Goal: Transaction & Acquisition: Book appointment/travel/reservation

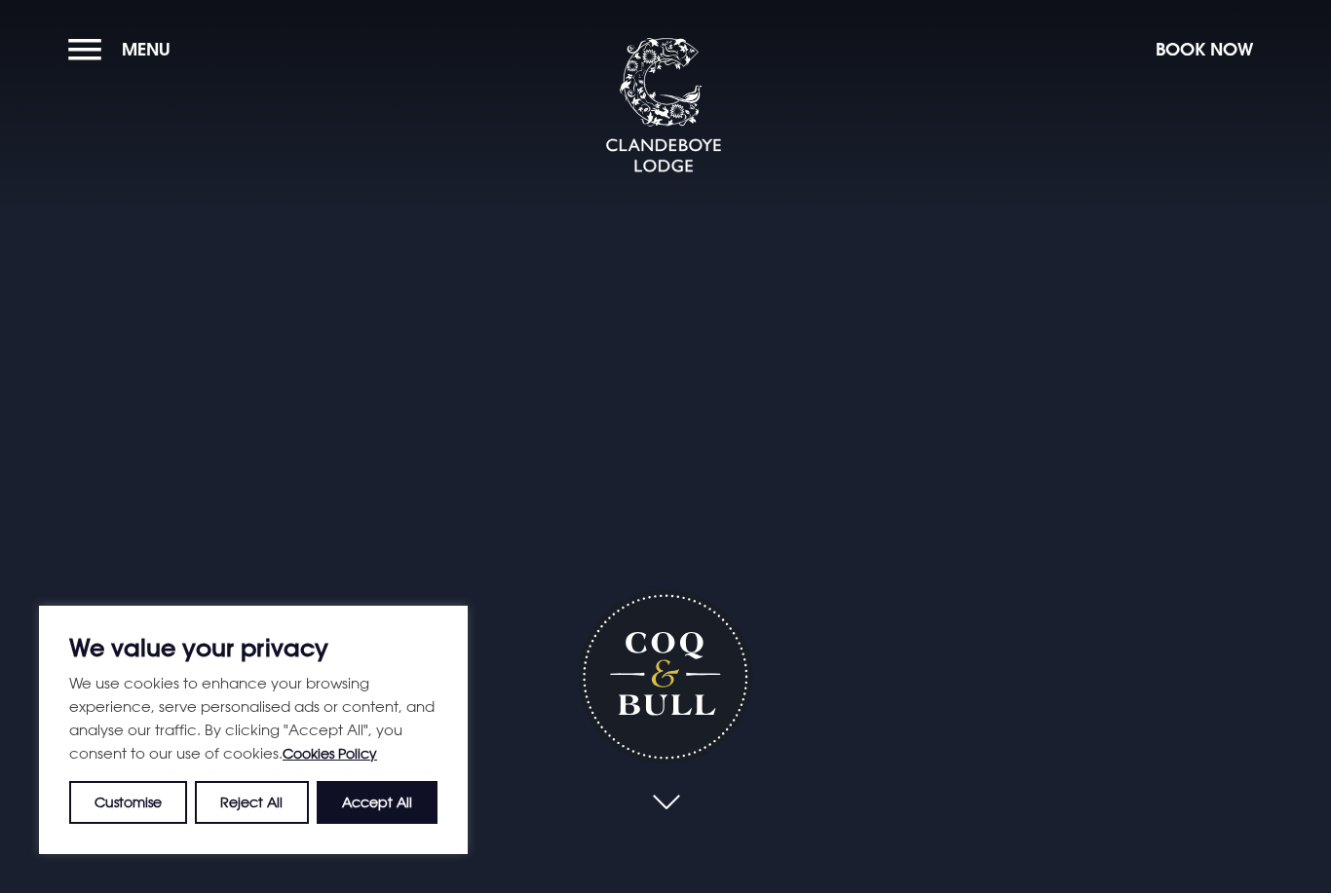
click at [396, 819] on button "Accept All" at bounding box center [377, 802] width 121 height 43
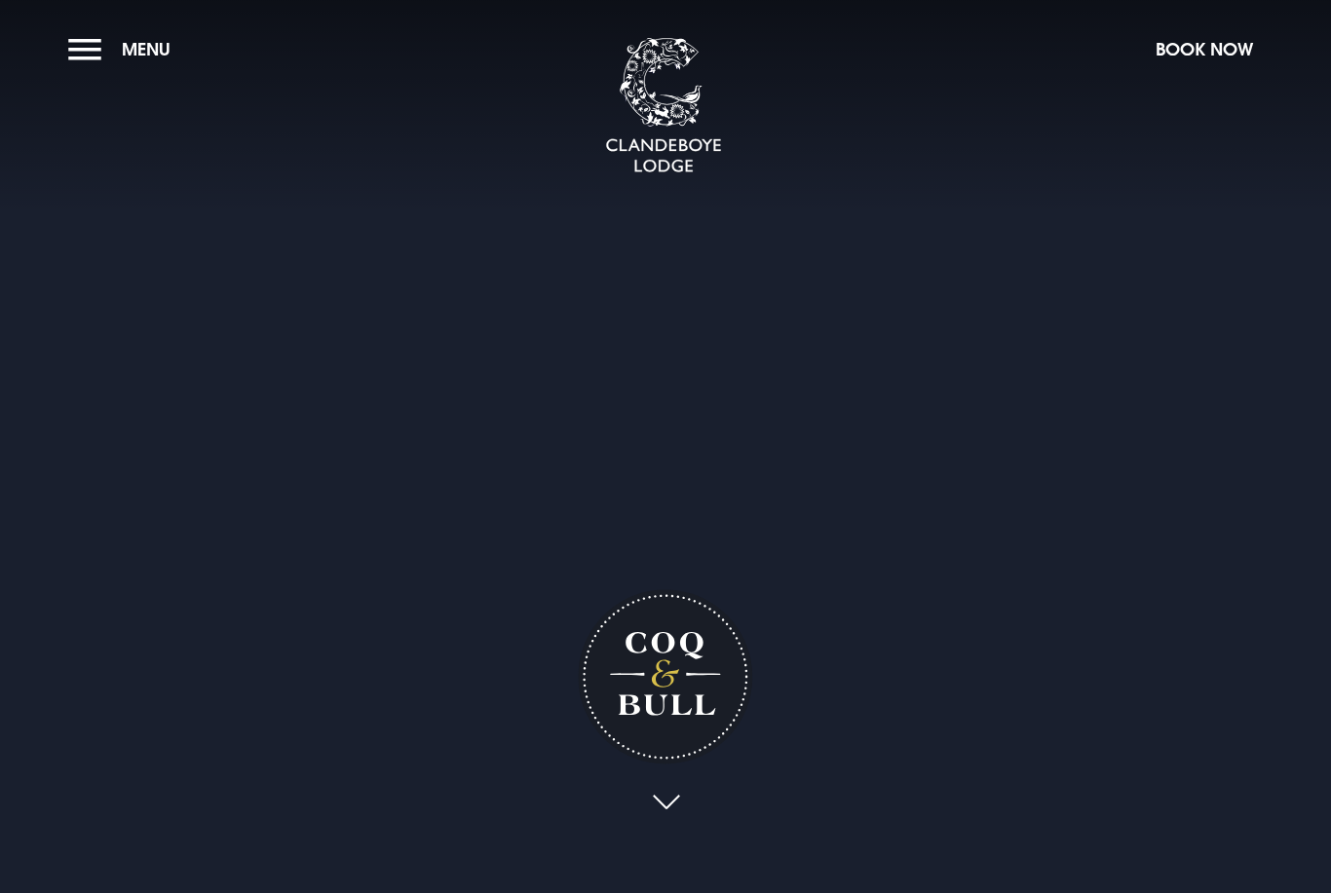
checkbox input "true"
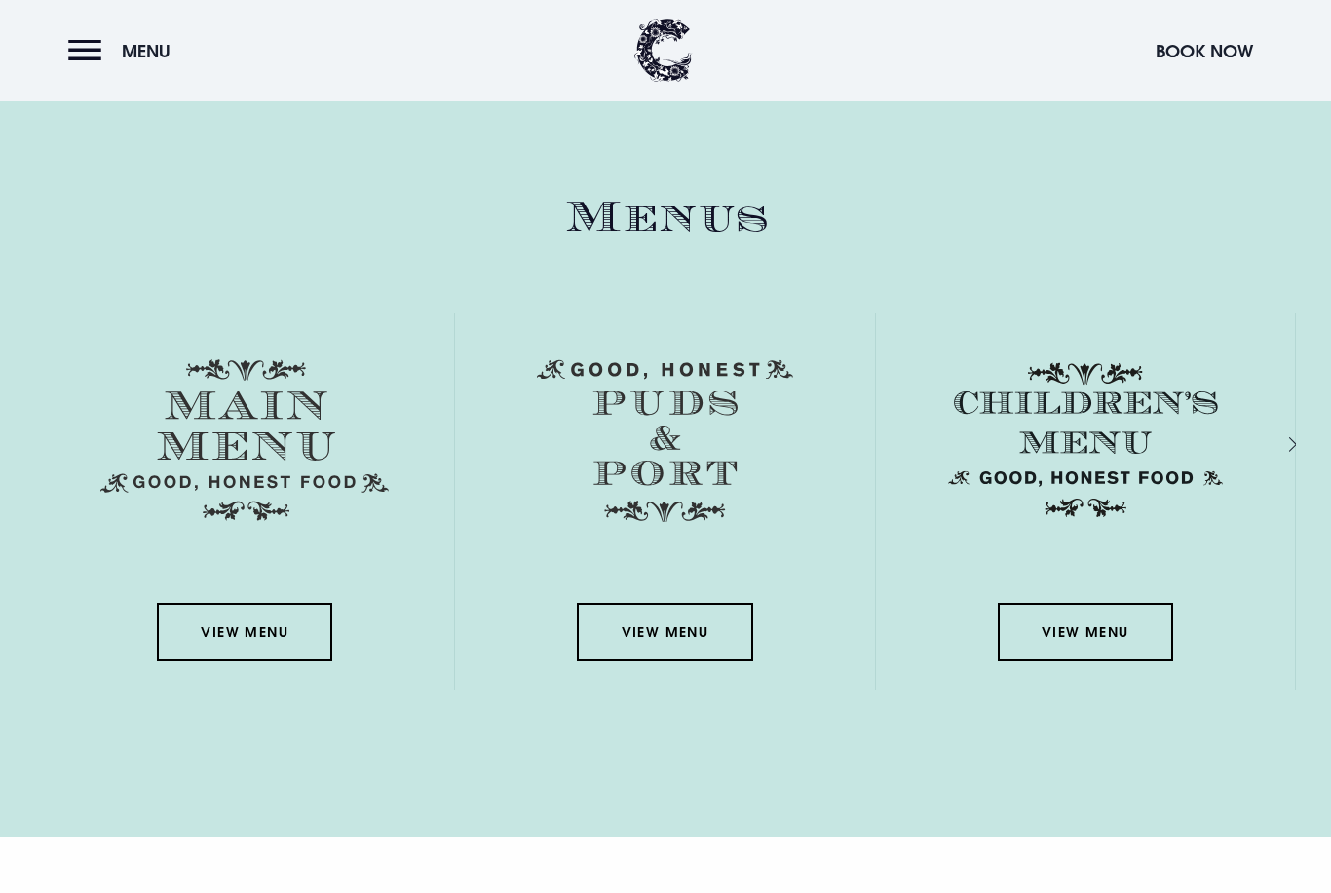
scroll to position [2864, 0]
click at [251, 662] on link "View Menu" at bounding box center [244, 632] width 175 height 58
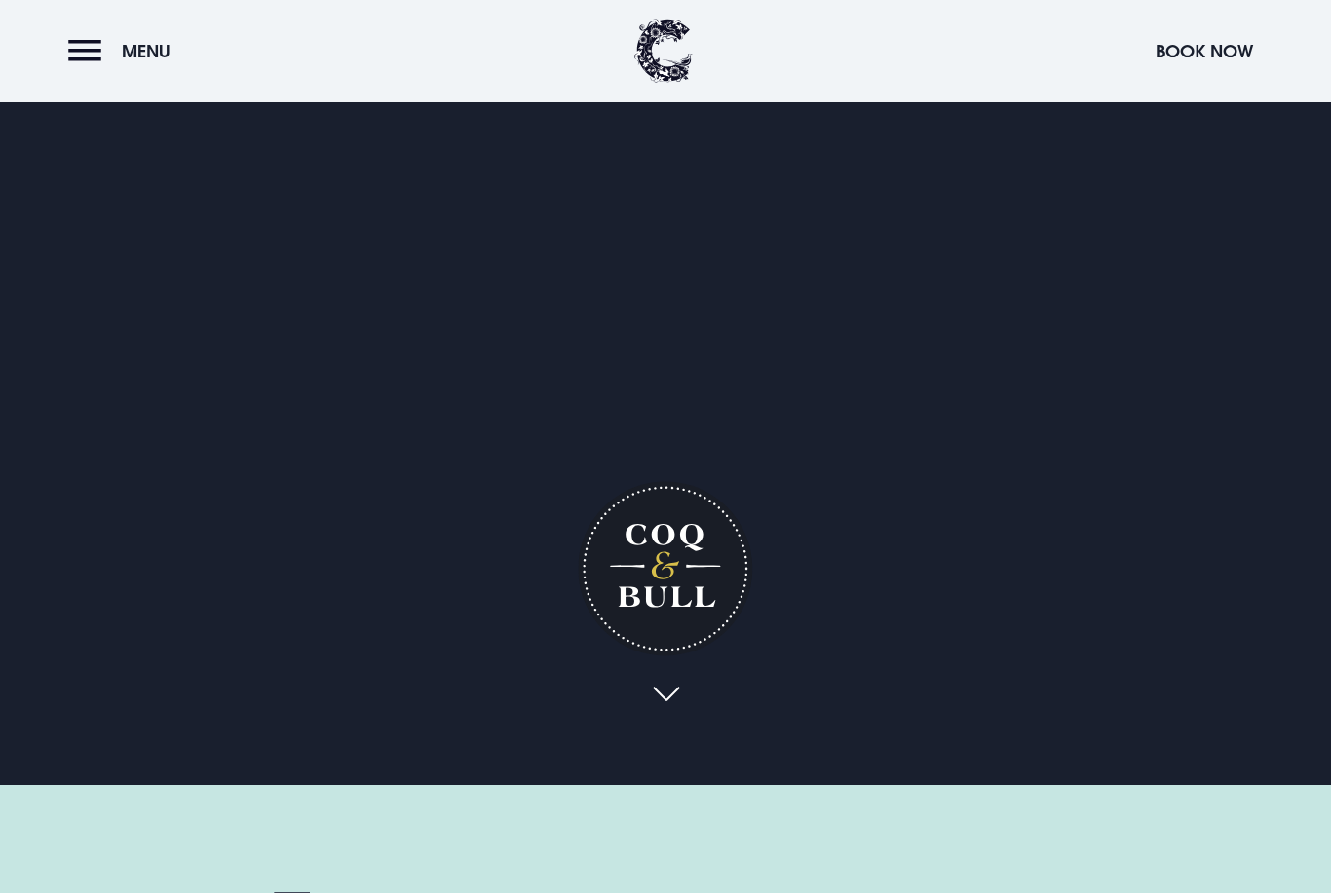
scroll to position [0, 0]
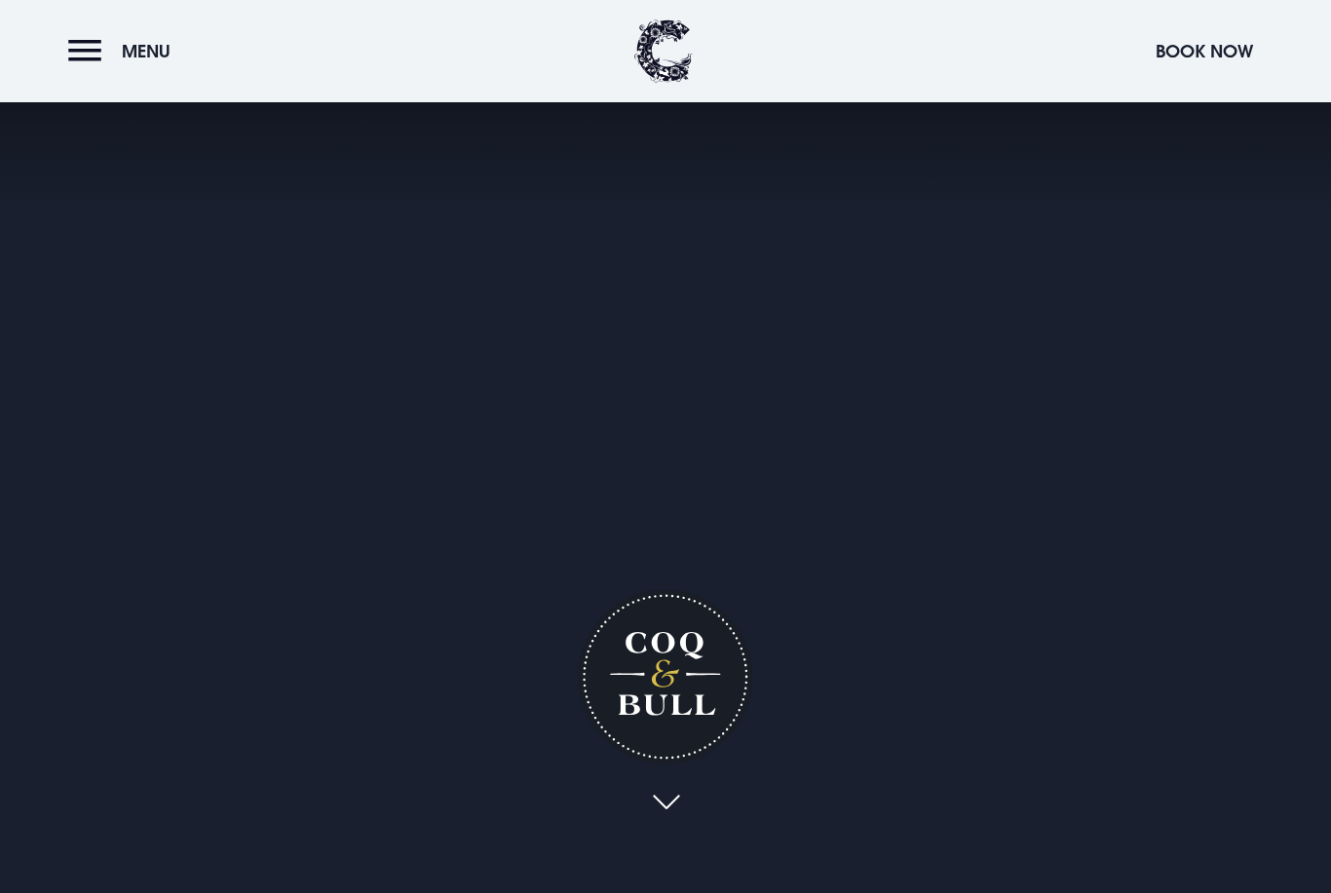
click at [86, 44] on button "Menu" at bounding box center [124, 51] width 112 height 42
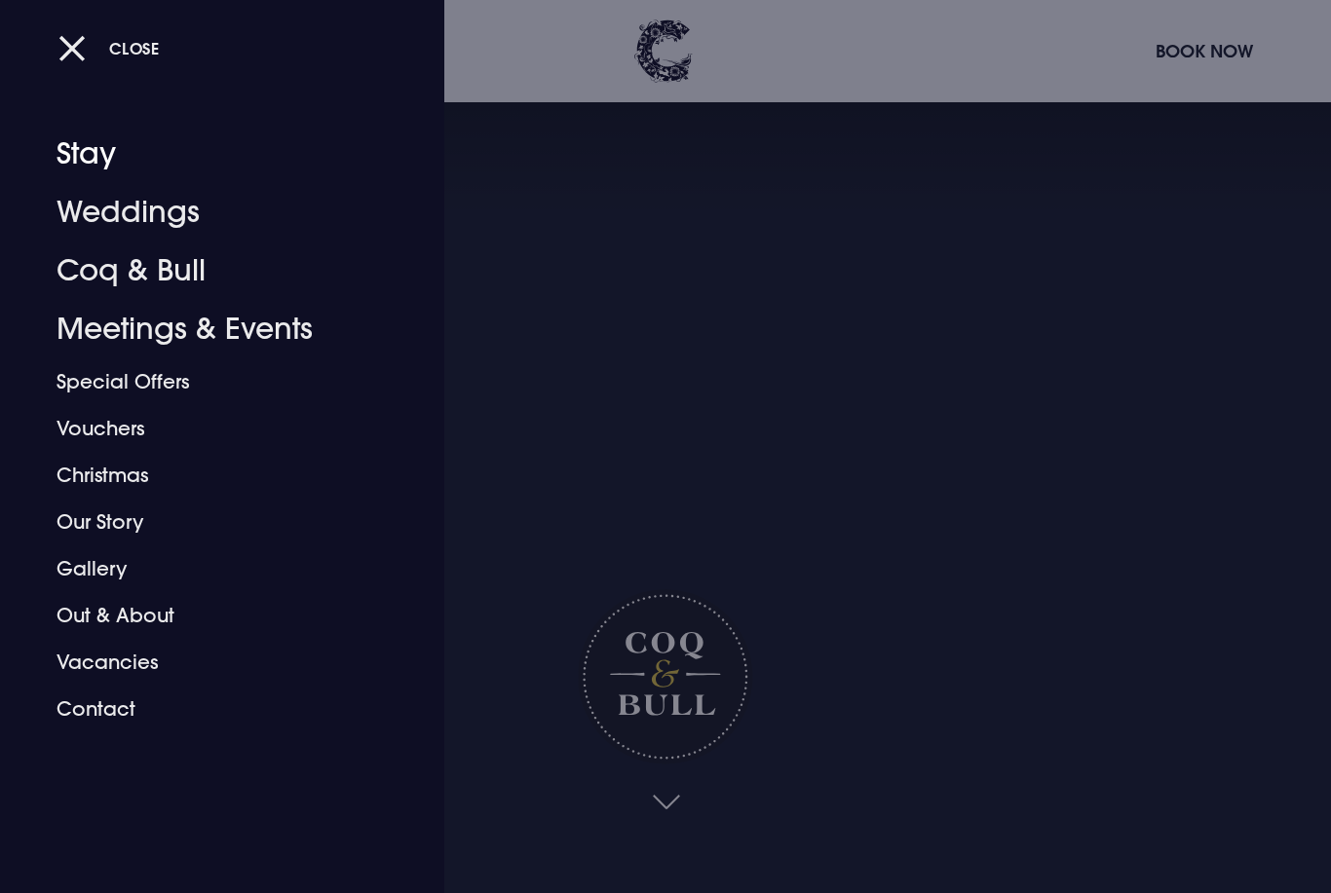
click at [93, 149] on link "Stay" at bounding box center [211, 154] width 308 height 58
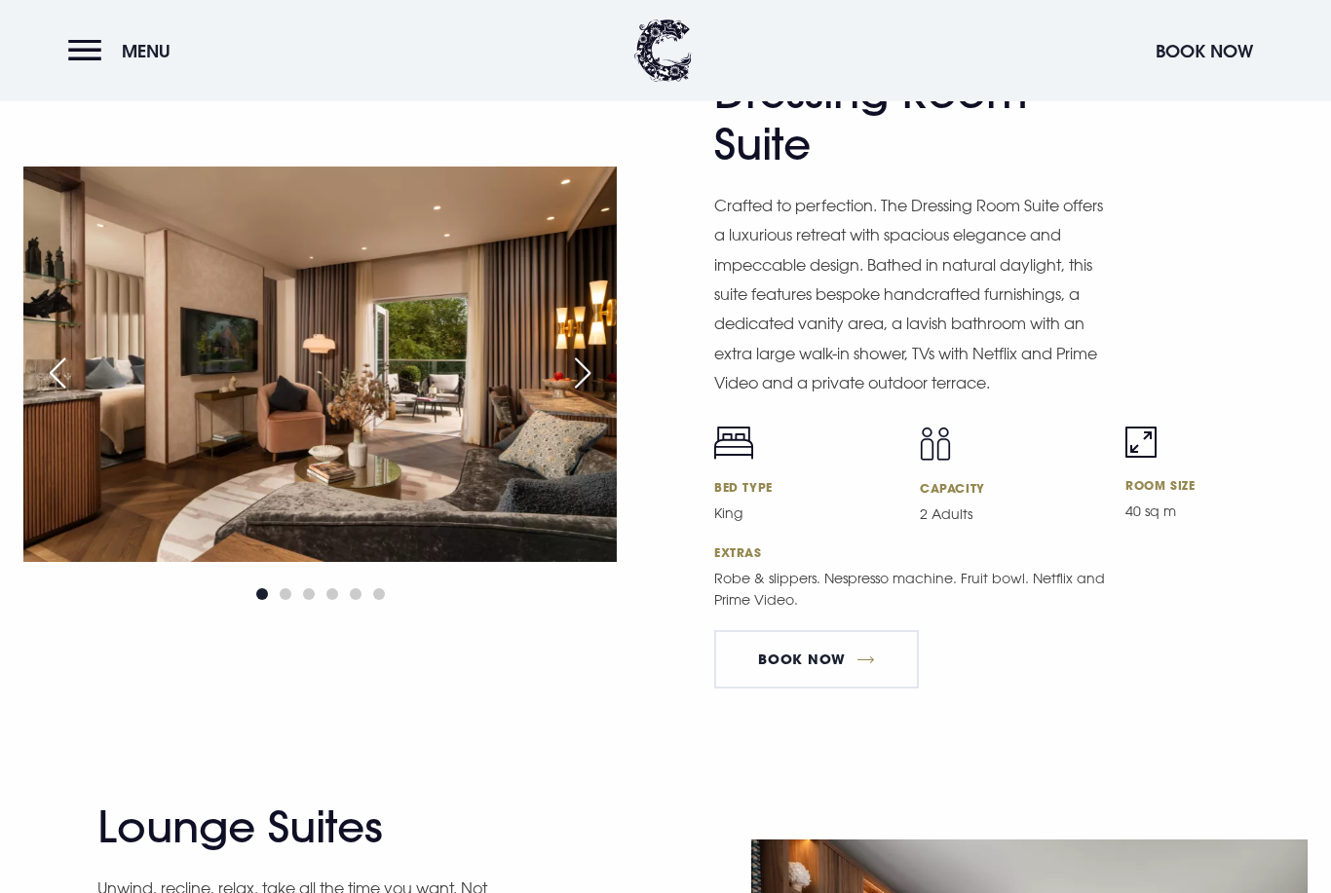
scroll to position [3375, 0]
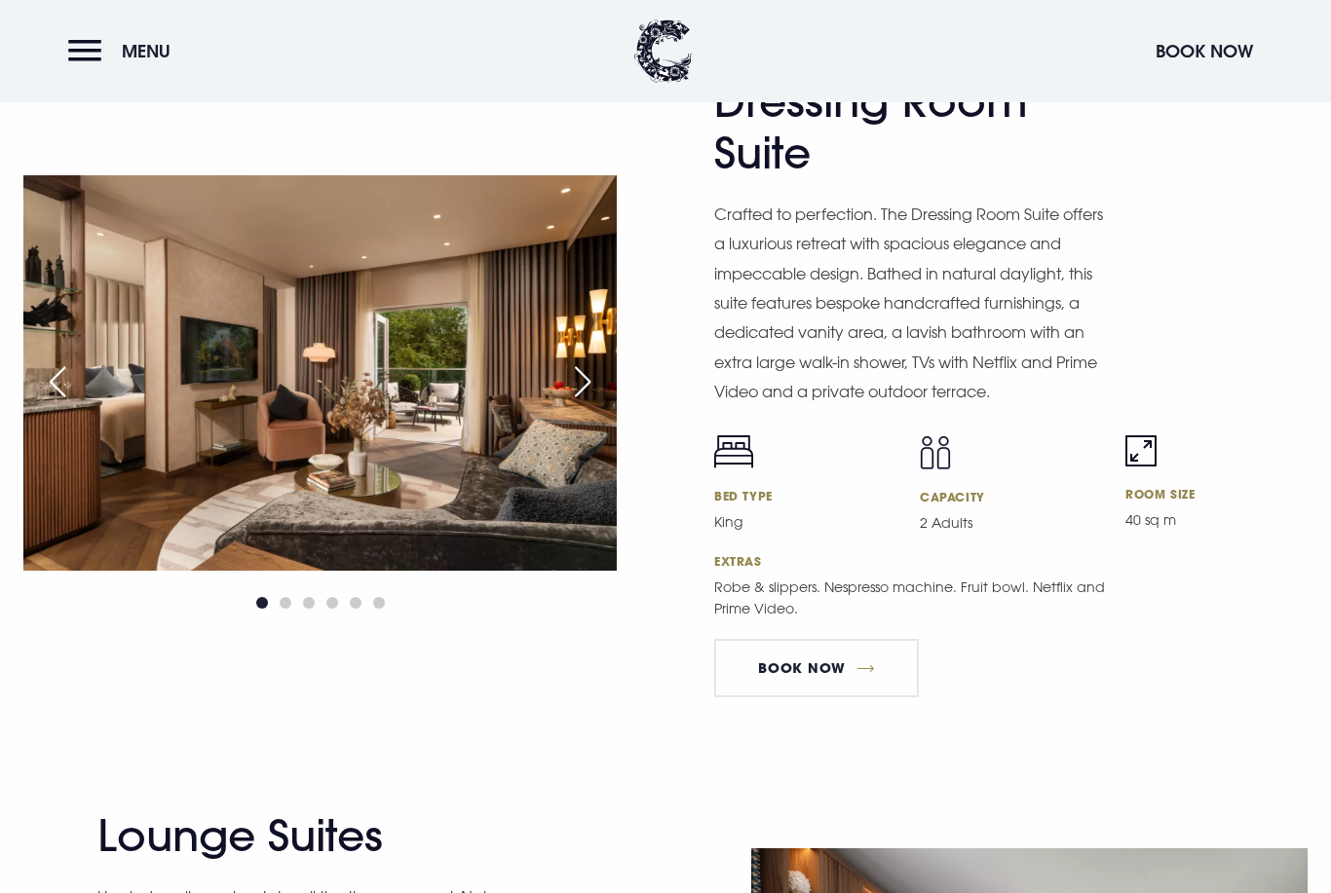
click at [801, 698] on link "BOOK NOW" at bounding box center [816, 668] width 205 height 58
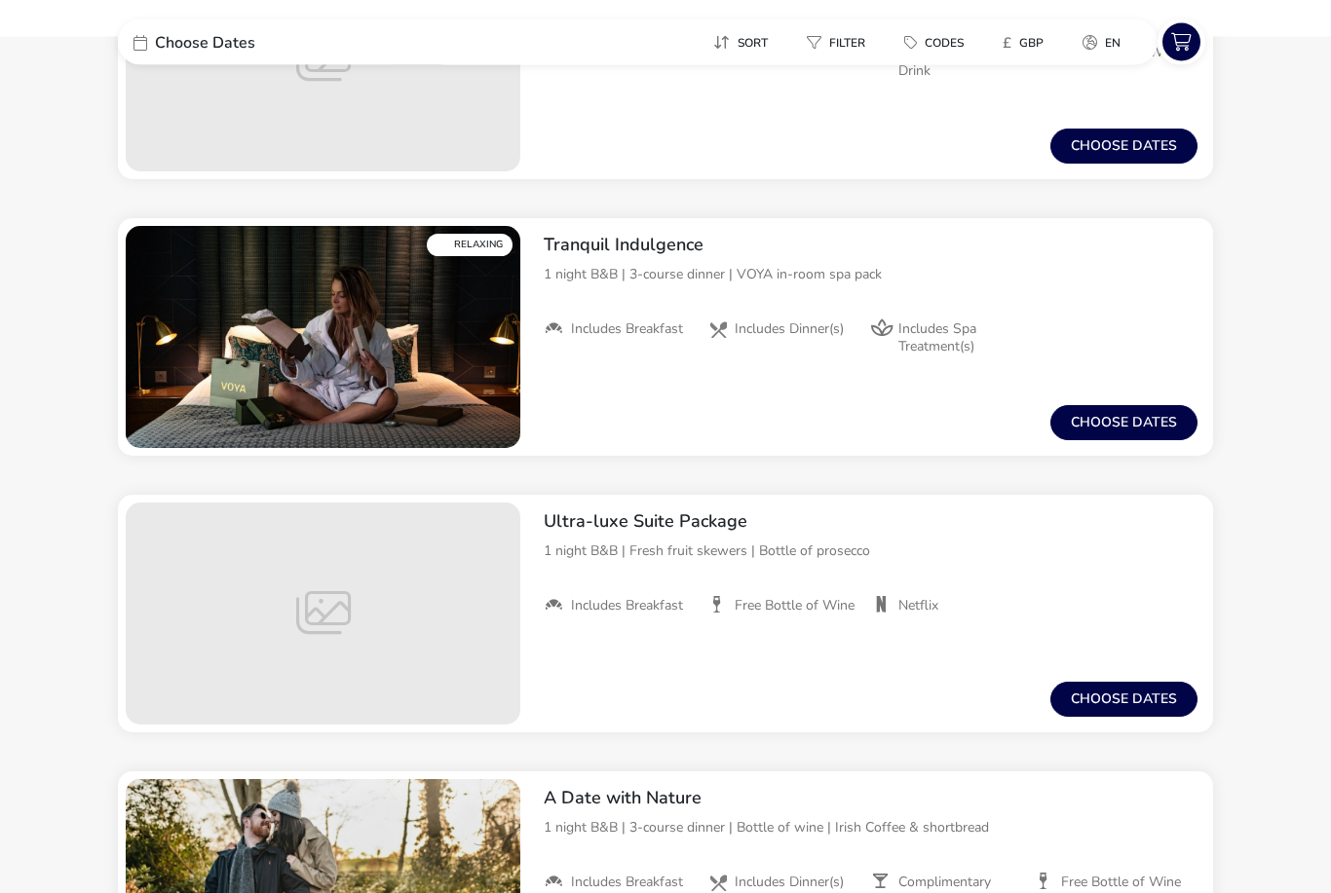
scroll to position [1805, 0]
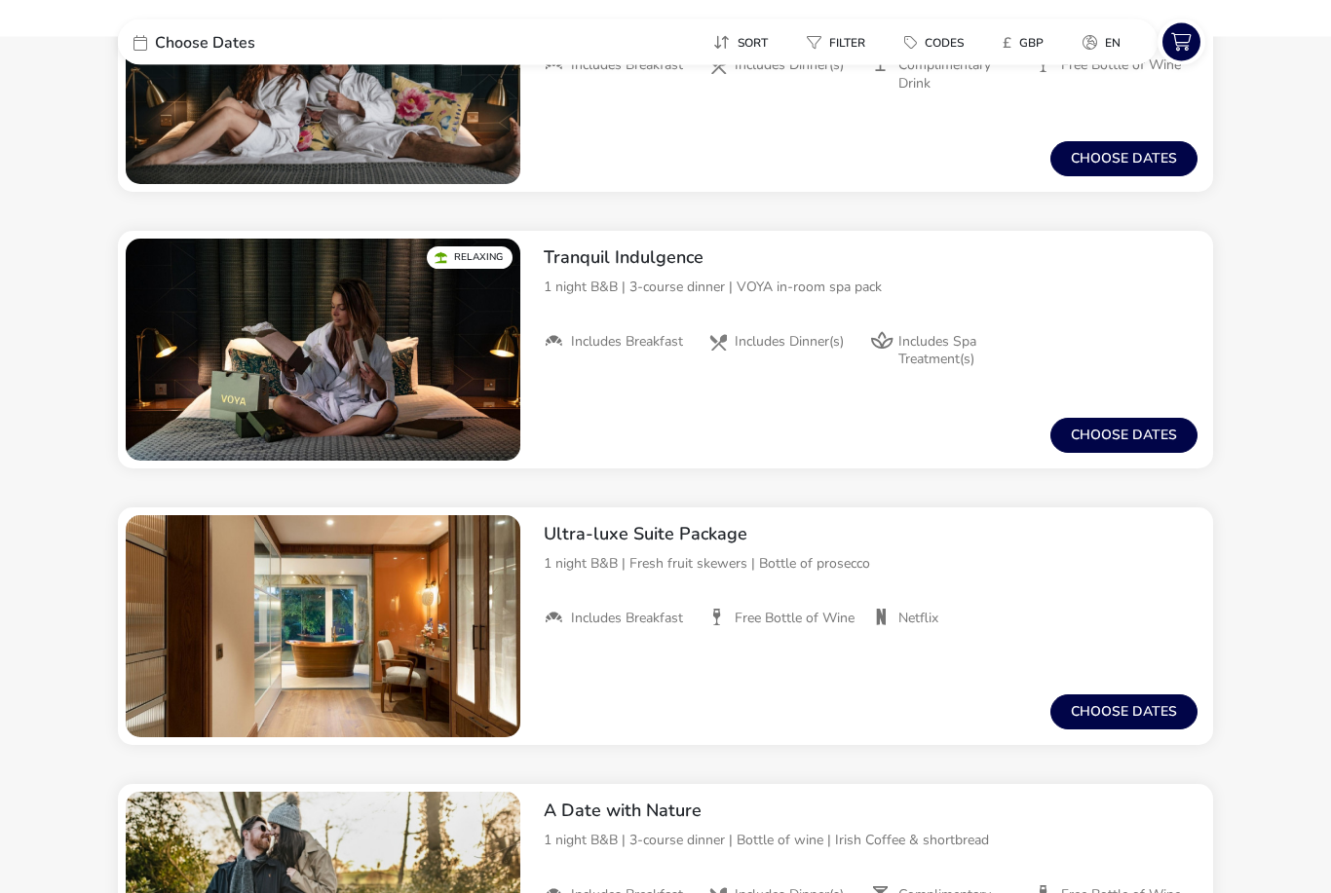
click at [1128, 729] on button "Choose dates" at bounding box center [1123, 713] width 147 height 35
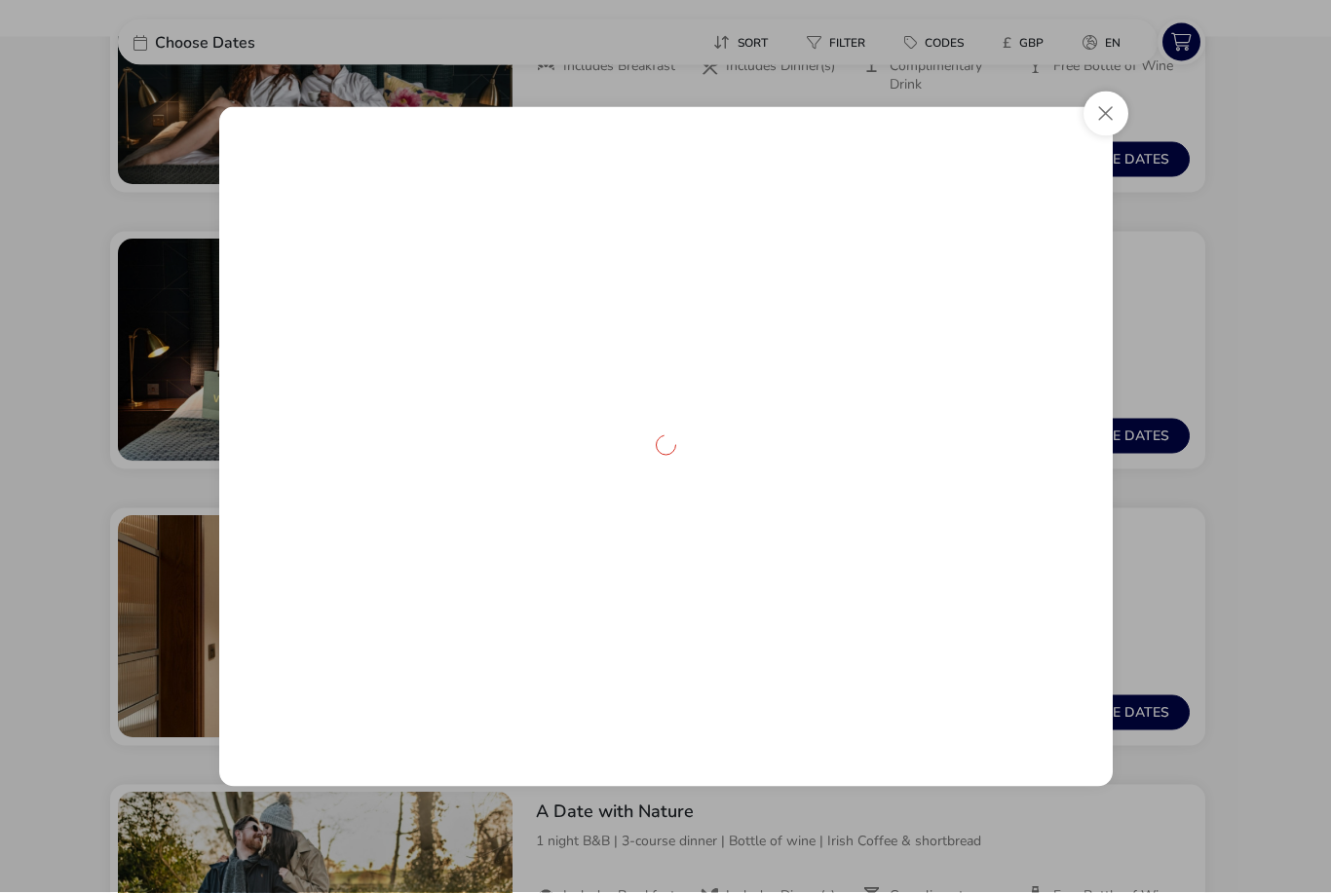
scroll to position [1806, 0]
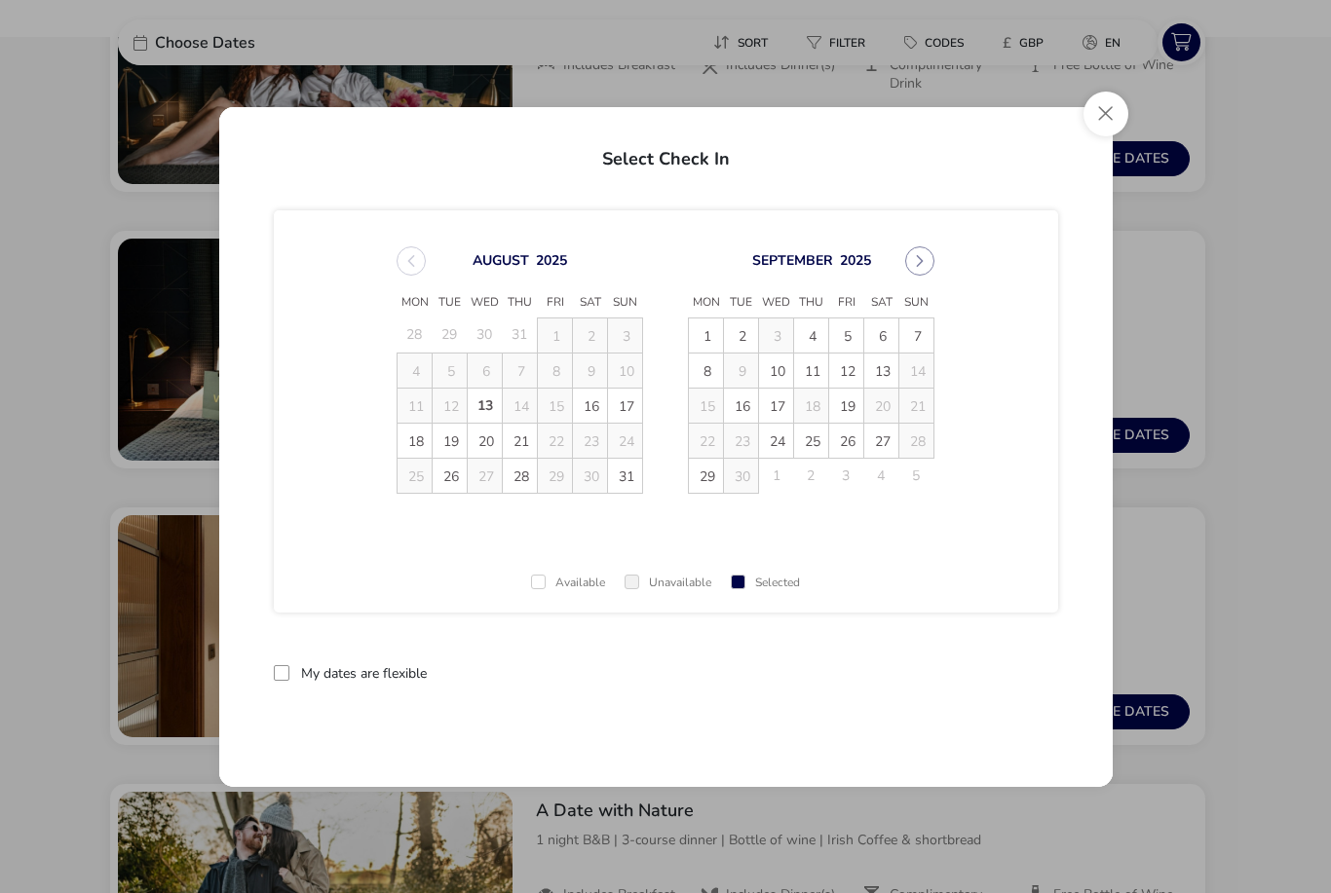
click at [919, 272] on button "Next Month" at bounding box center [919, 261] width 29 height 29
click at [748, 407] on span "14" at bounding box center [742, 407] width 34 height 34
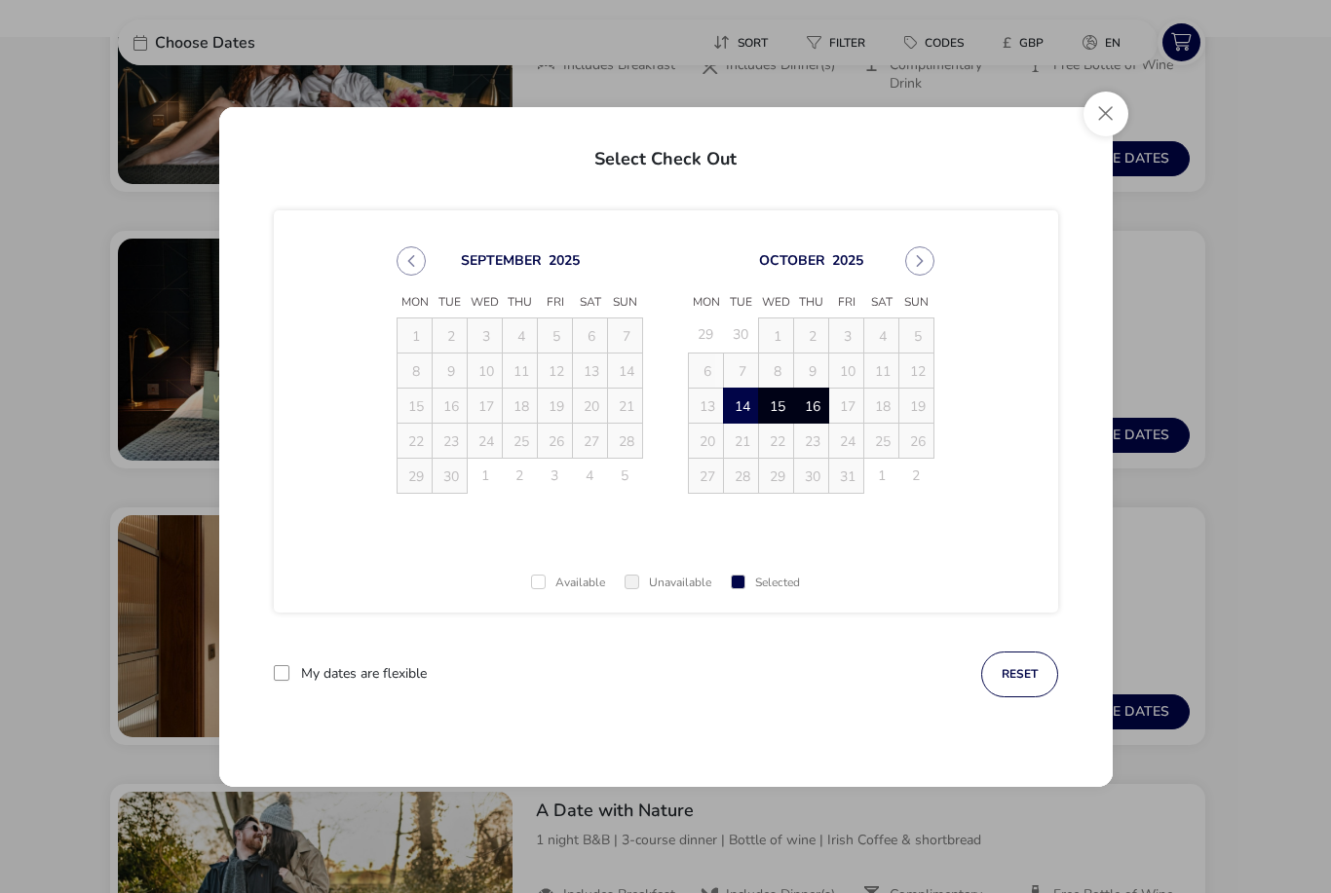
click at [817, 404] on span "16" at bounding box center [812, 407] width 34 height 34
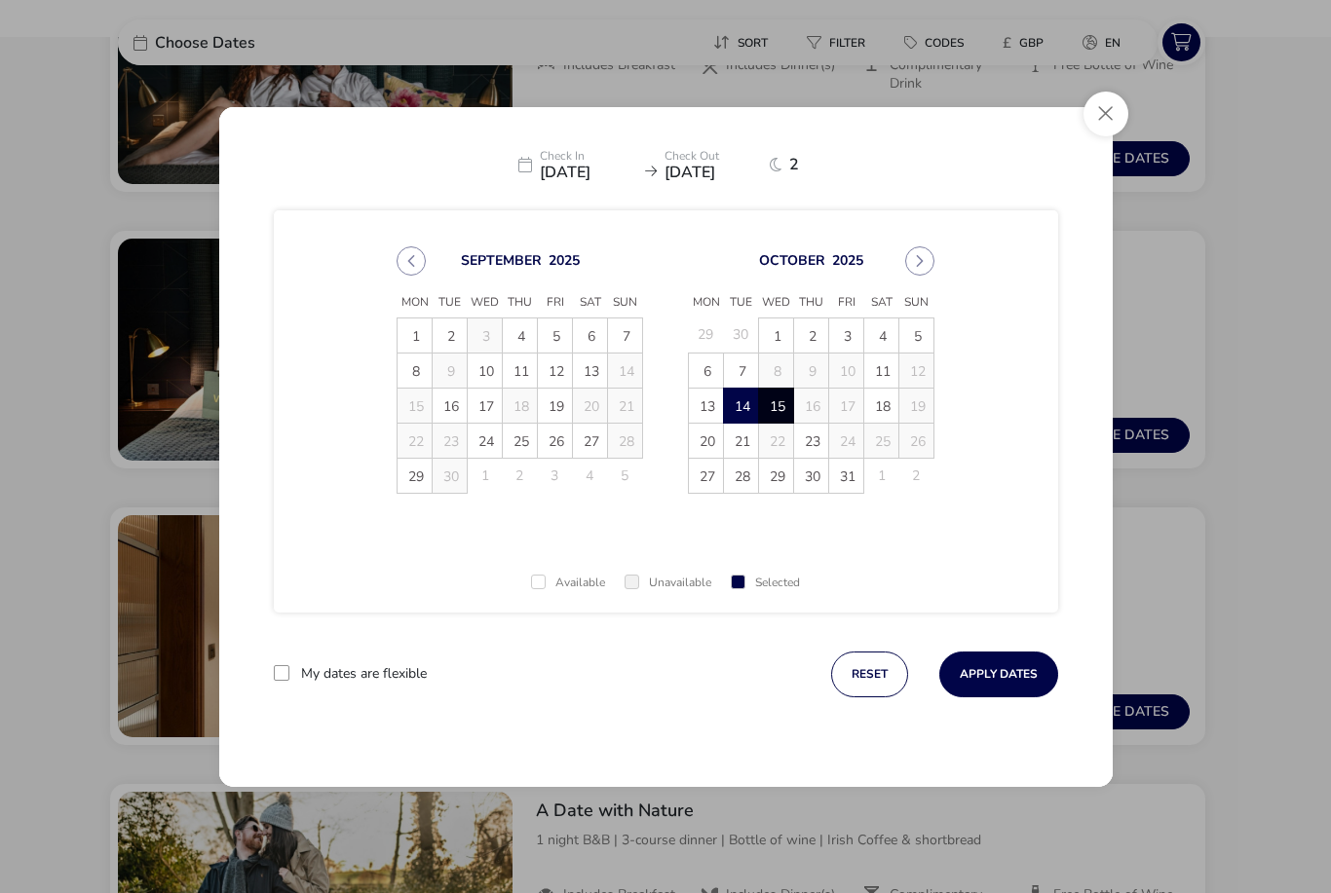
click at [715, 405] on span "13" at bounding box center [707, 407] width 34 height 34
click at [788, 407] on span "15" at bounding box center [777, 407] width 34 height 34
click at [1012, 689] on button "Apply Dates" at bounding box center [998, 675] width 119 height 46
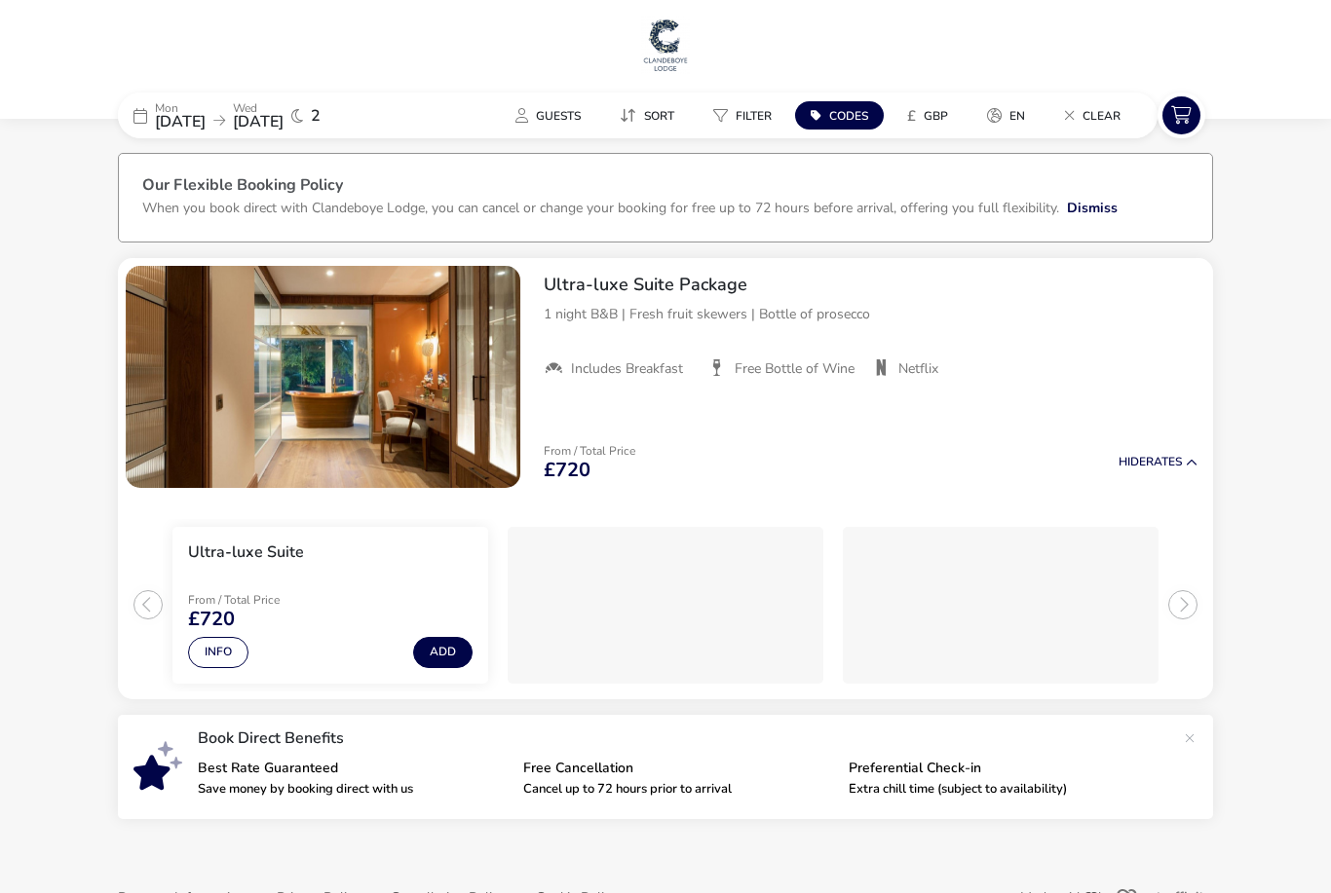
click at [428, 416] on img "1 / 1" at bounding box center [323, 377] width 395 height 222
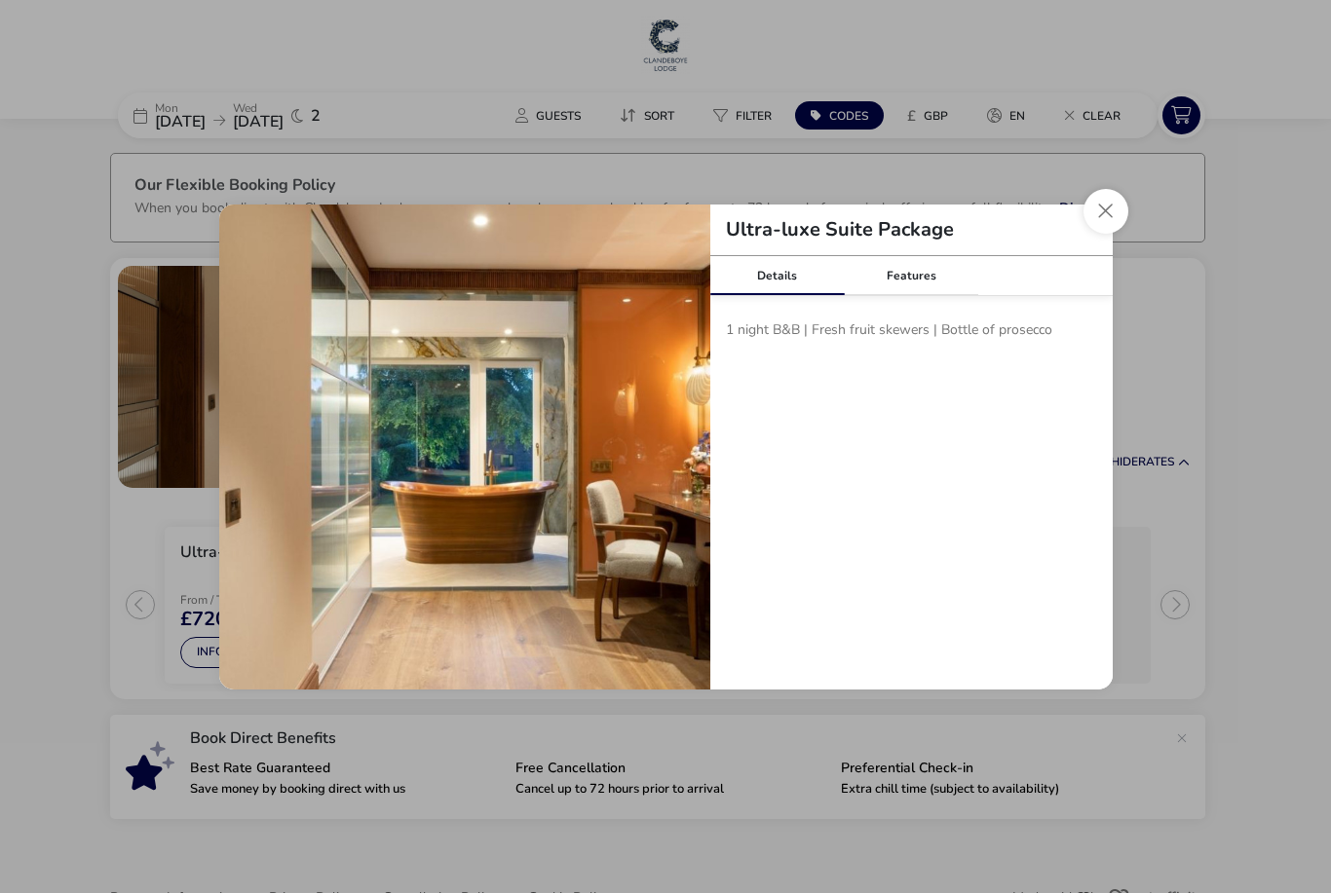
click at [928, 285] on div "Features" at bounding box center [911, 275] width 134 height 39
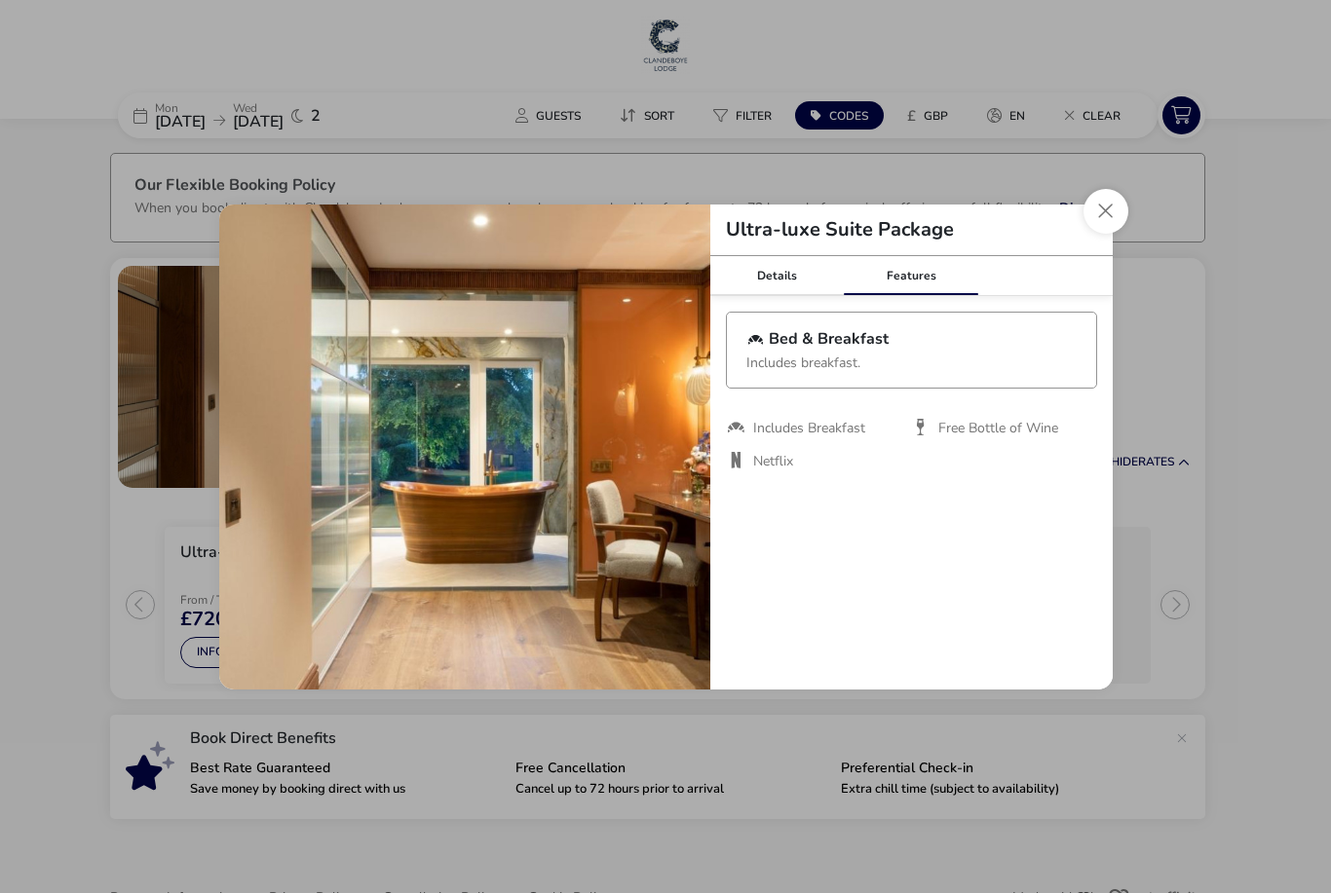
click at [536, 528] on img "tariffDetails" at bounding box center [464, 450] width 491 height 491
click at [1118, 214] on button "Close modal" at bounding box center [1105, 211] width 45 height 45
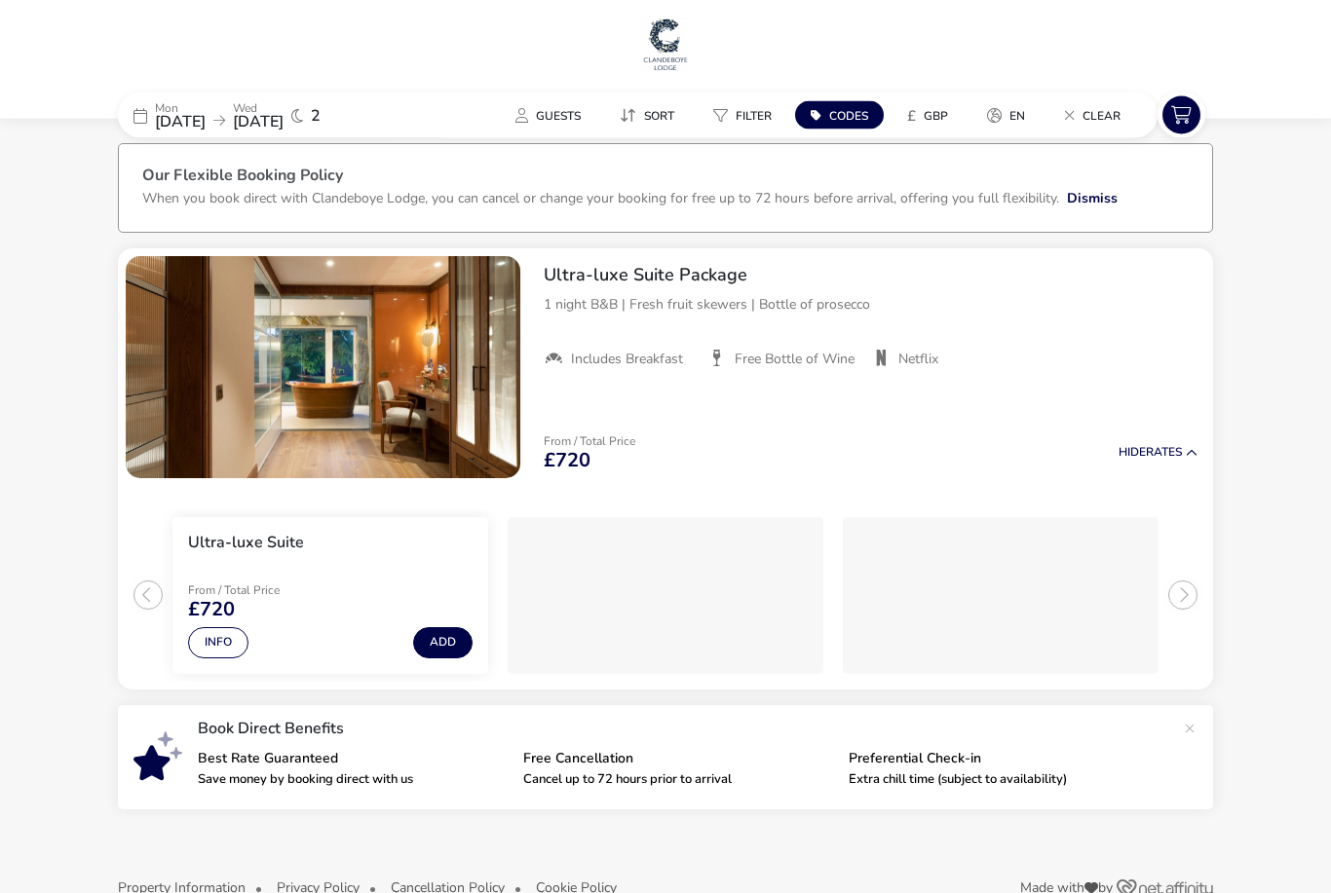
scroll to position [53, 0]
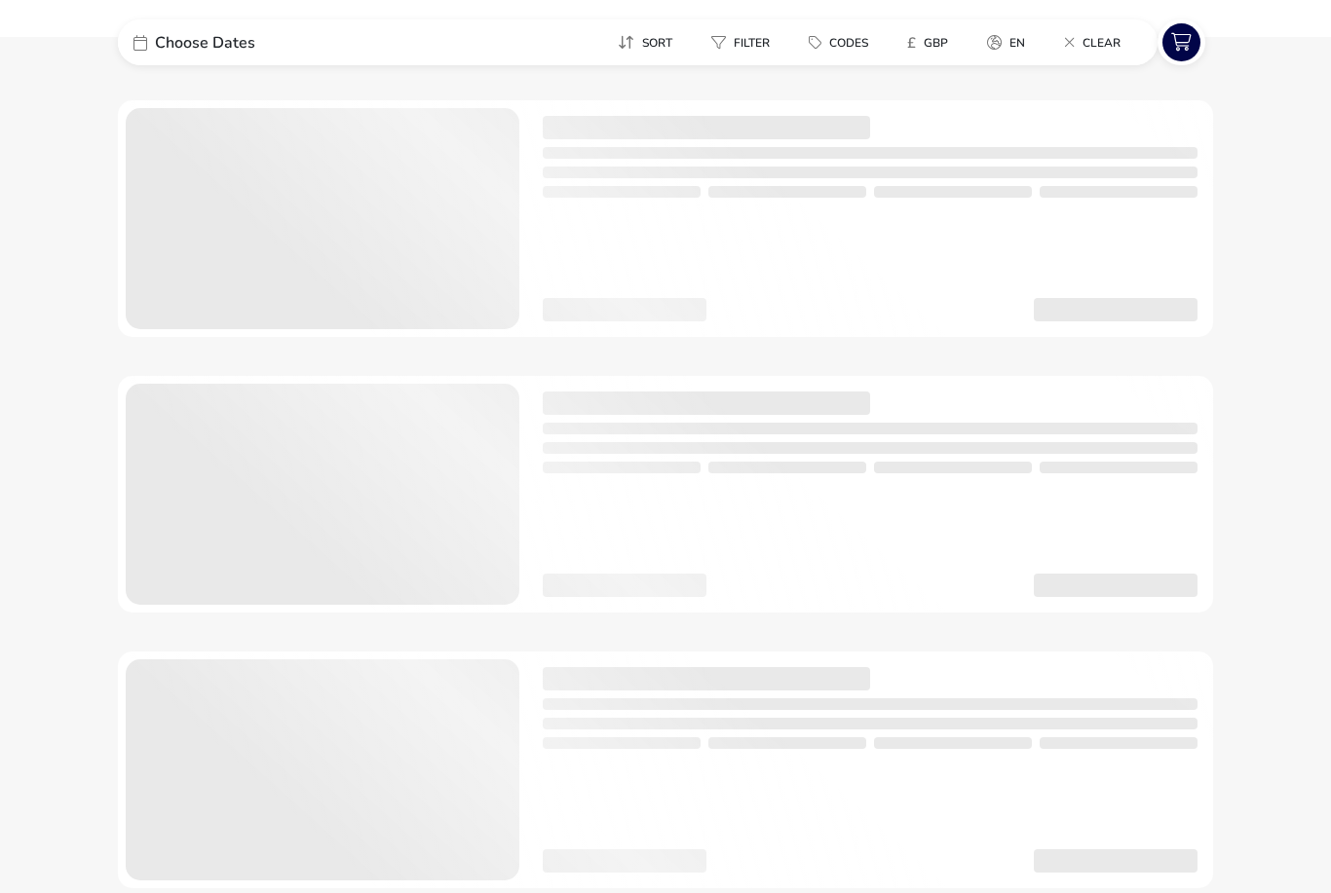
scroll to position [688, 0]
